Goal: Task Accomplishment & Management: Complete application form

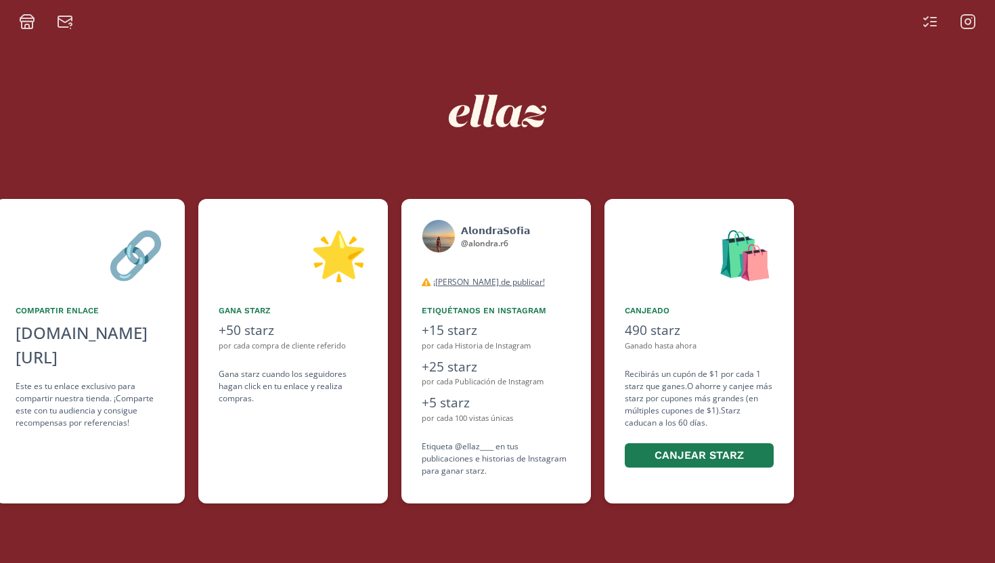
scroll to position [0, 609]
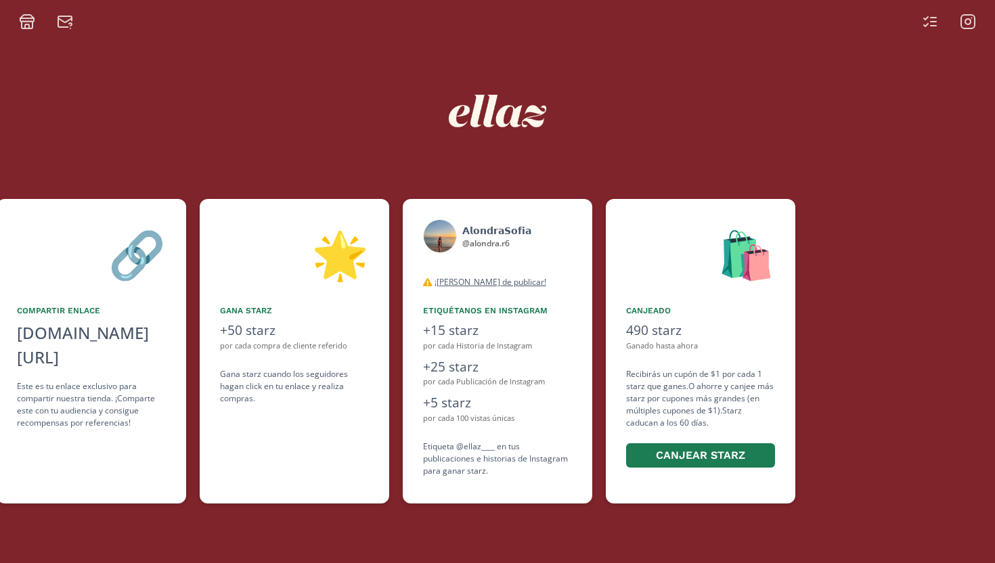
click at [926, 25] on icon at bounding box center [926, 25] width 4 height 3
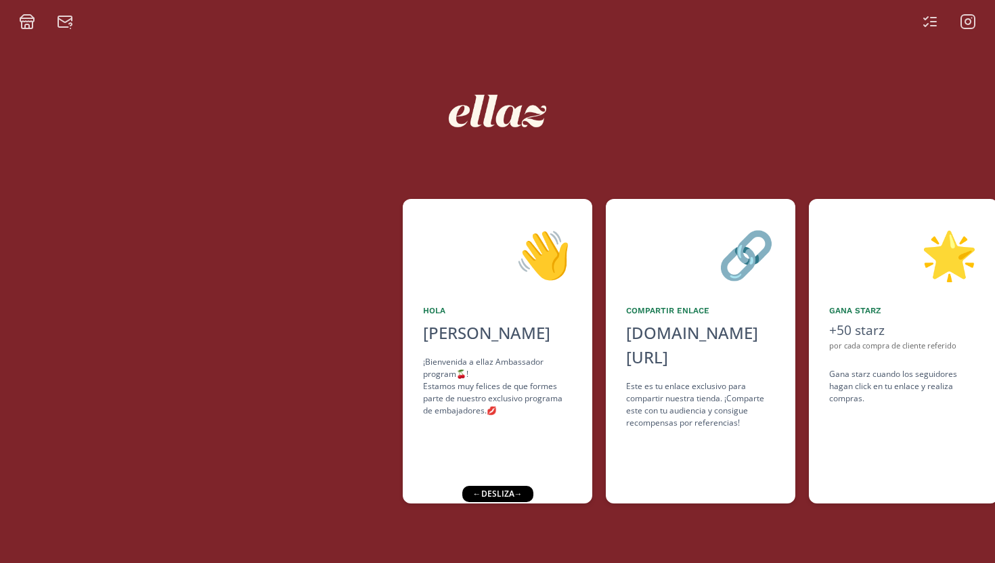
click at [392, 224] on div at bounding box center [201, 351] width 403 height 305
click at [377, 155] on div at bounding box center [497, 110] width 812 height 143
